Goal: Task Accomplishment & Management: Manage account settings

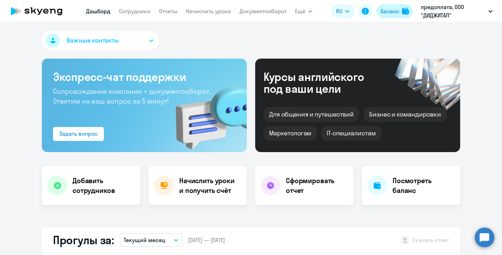
select select "30"
click at [395, 13] on div "Баланс" at bounding box center [390, 11] width 18 height 8
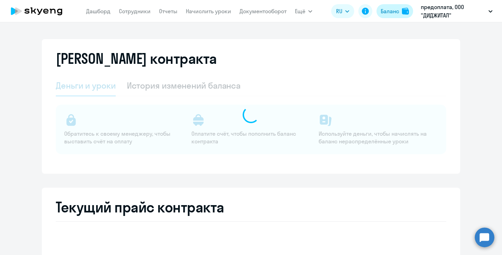
select select "english_adult_not_native_speaker"
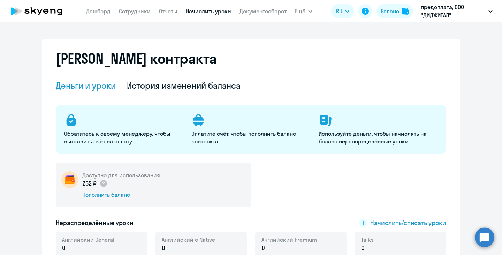
click at [216, 14] on link "Начислить уроки" at bounding box center [208, 11] width 45 height 7
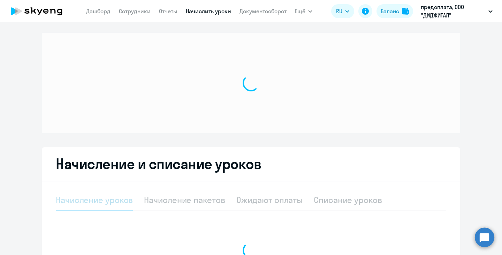
select select "10"
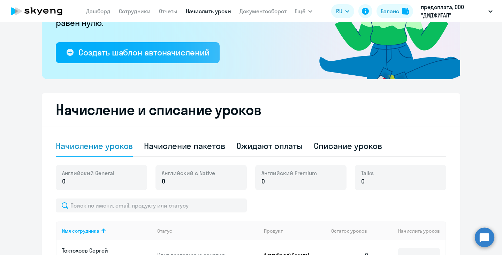
scroll to position [93, 0]
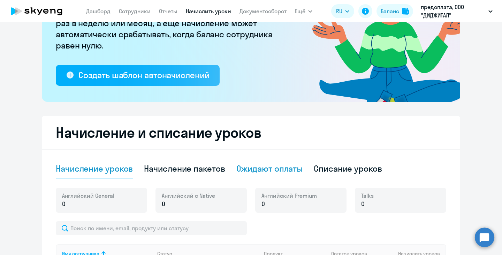
click at [250, 168] on div "Ожидают оплаты" at bounding box center [269, 168] width 67 height 11
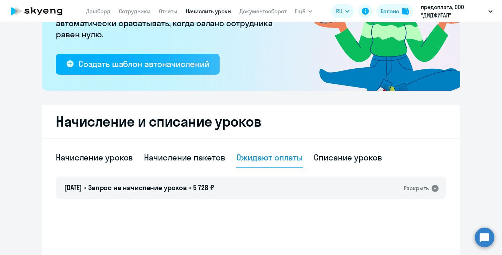
scroll to position [106, 0]
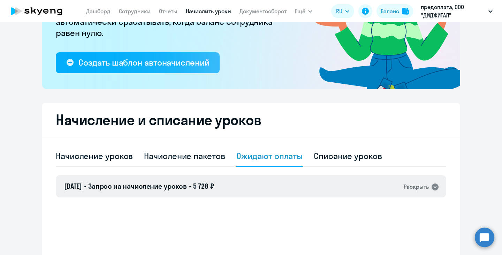
click at [421, 183] on div "Раскрыть" at bounding box center [416, 186] width 25 height 9
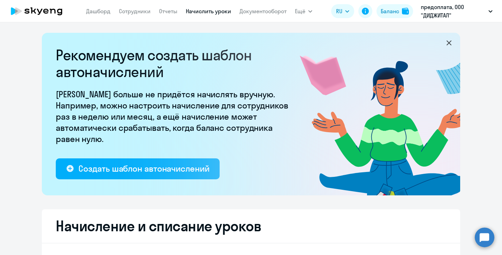
scroll to position [0, 0]
click at [275, 10] on link "Документооборот" at bounding box center [263, 11] width 47 height 7
